Goal: Task Accomplishment & Management: Manage account settings

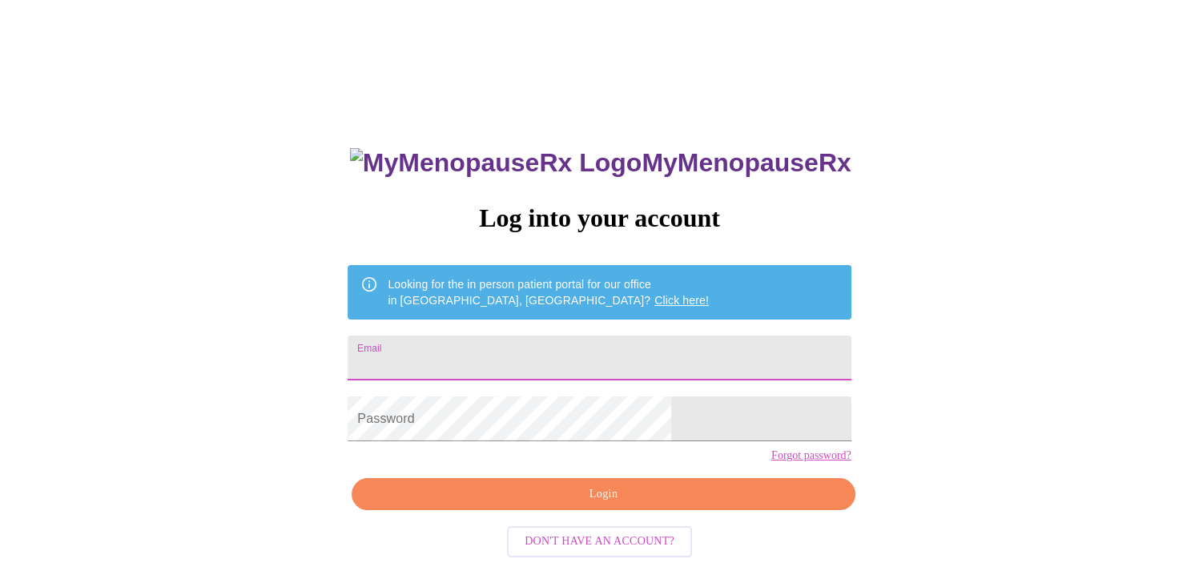
click at [513, 360] on input "Email" at bounding box center [599, 358] width 503 height 45
type input "[EMAIL_ADDRESS][DOMAIN_NAME]"
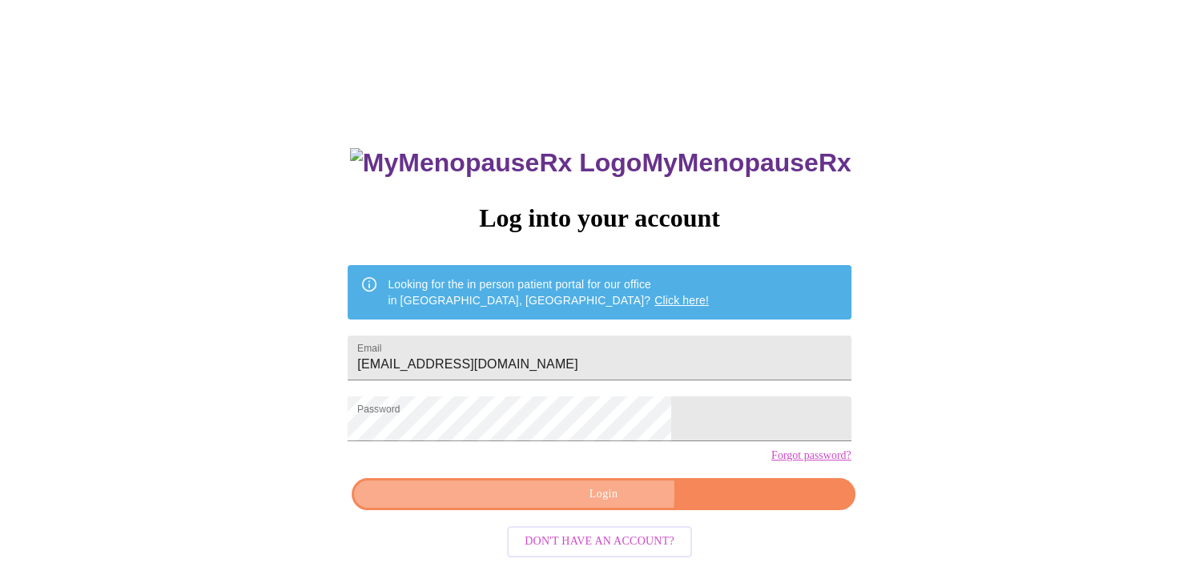
click at [557, 504] on span "Login" at bounding box center [603, 494] width 466 height 20
